Goal: Task Accomplishment & Management: Manage account settings

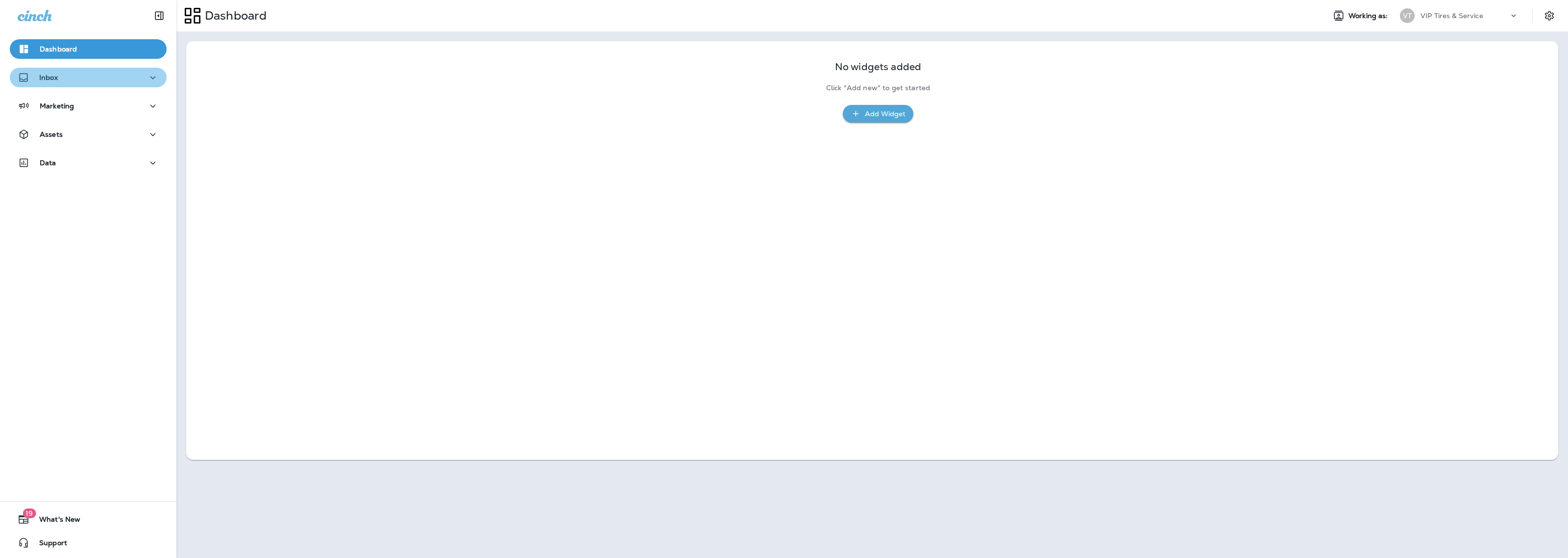
click at [97, 72] on div "Inbox" at bounding box center [88, 78] width 141 height 12
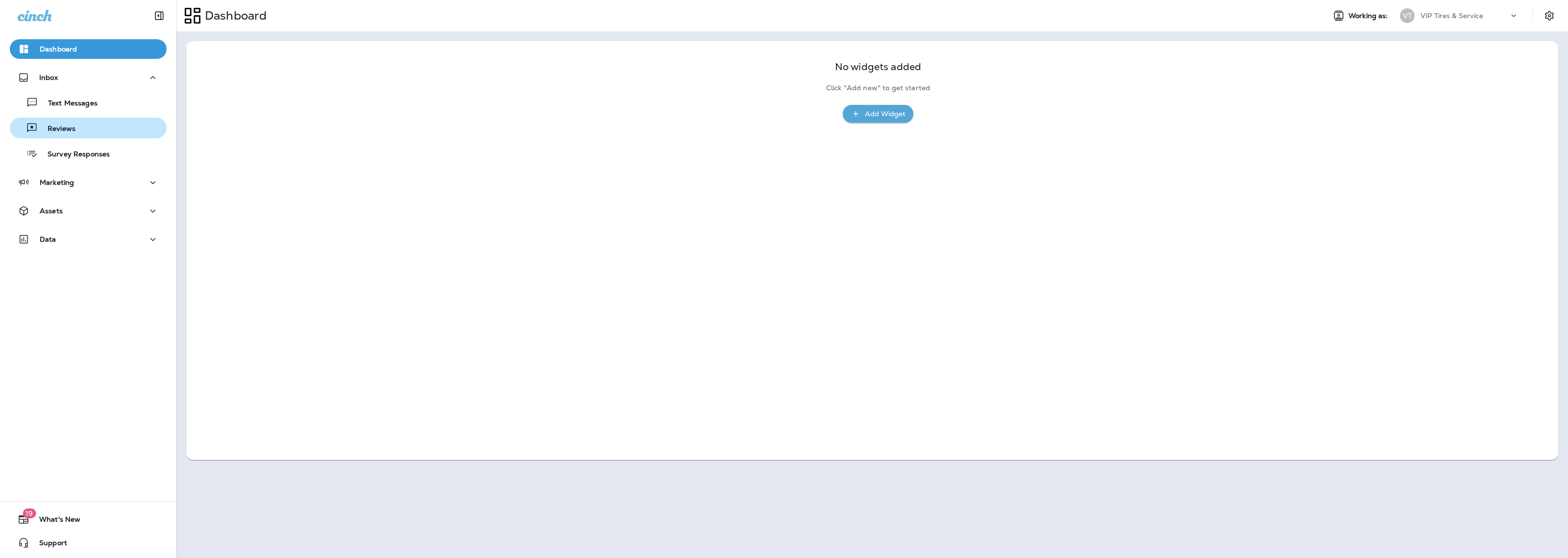
click at [79, 130] on div "Reviews" at bounding box center [88, 128] width 149 height 15
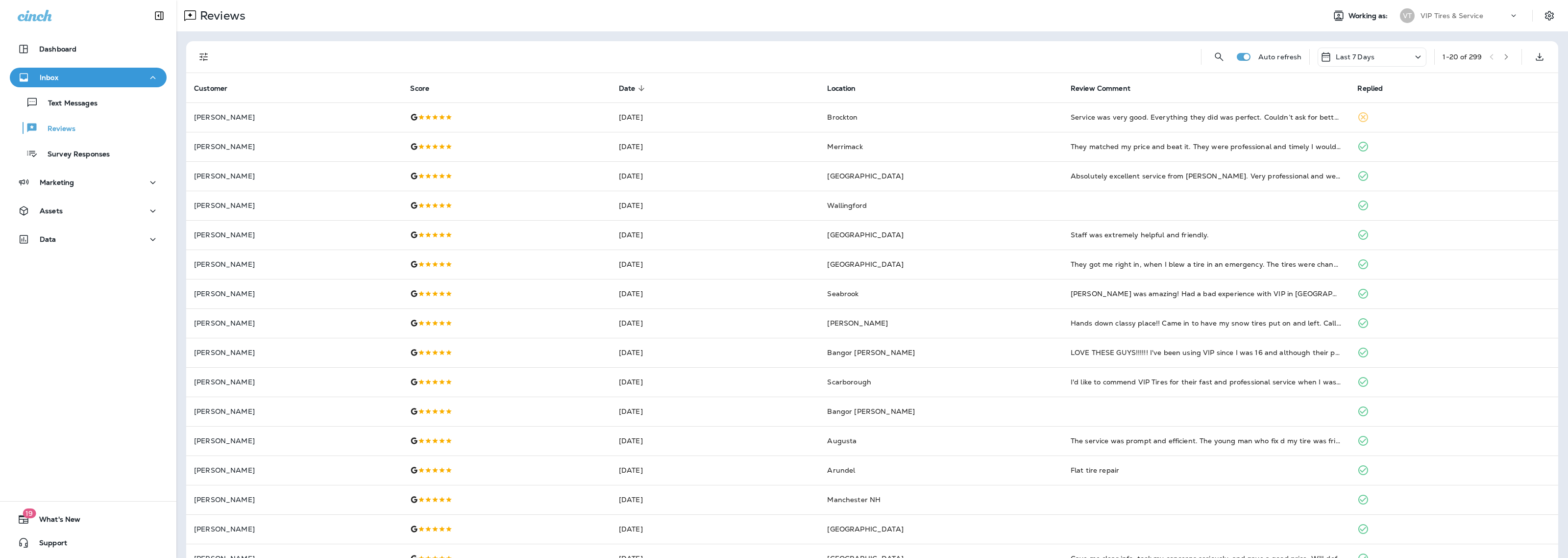
click at [205, 47] on button "Filters" at bounding box center [204, 57] width 19 height 19
click at [222, 144] on span "No" at bounding box center [220, 145] width 9 height 8
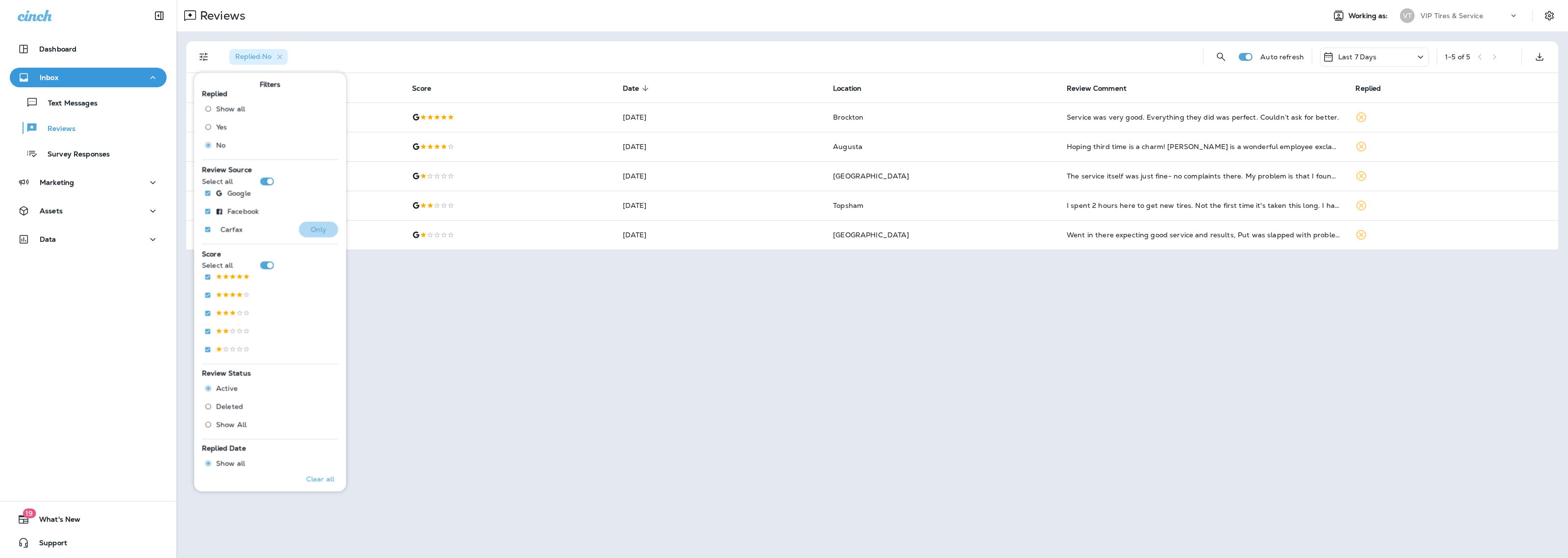
click at [309, 224] on button "Only" at bounding box center [318, 230] width 39 height 16
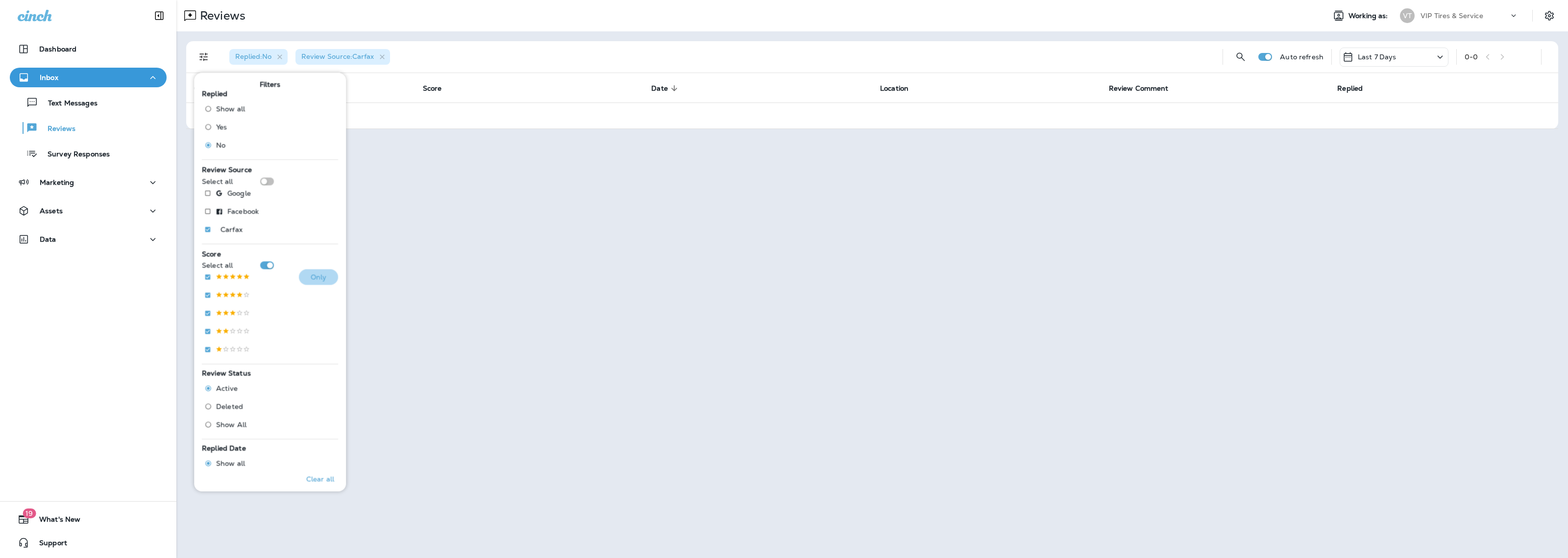
click at [303, 276] on button "Only" at bounding box center [318, 277] width 39 height 16
click at [513, 42] on div "Replied : No Review Source : Carfax Score :" at bounding box center [718, 57] width 993 height 32
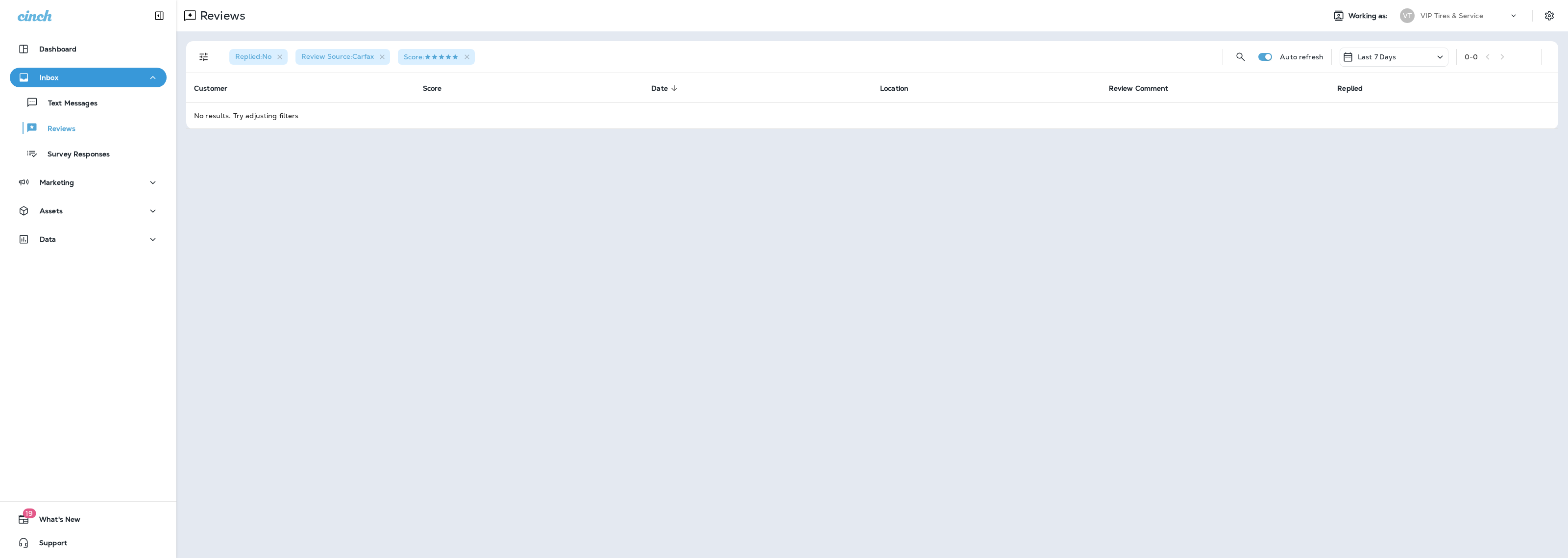
click at [444, 158] on div "Reviews Working as: VT VIP Tires & Service Replied : No Review Source : Carfax …" at bounding box center [872, 279] width 1391 height 558
click at [415, 136] on div "Replied : No Review Source : Carfax Score : Auto refresh Last 7 Days 0 - 0 Cust…" at bounding box center [872, 85] width 1391 height 107
